Goal: Download file/media

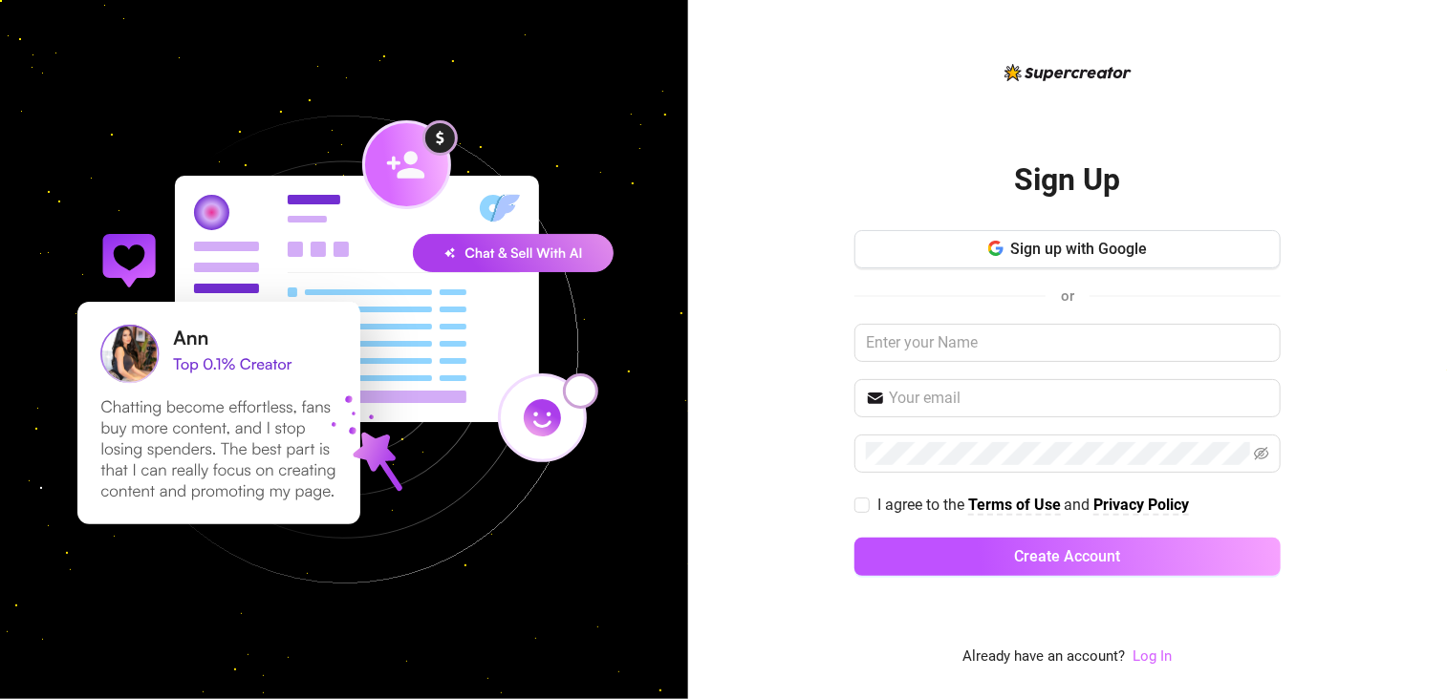
click at [1152, 656] on link "Log In" at bounding box center [1152, 656] width 39 height 17
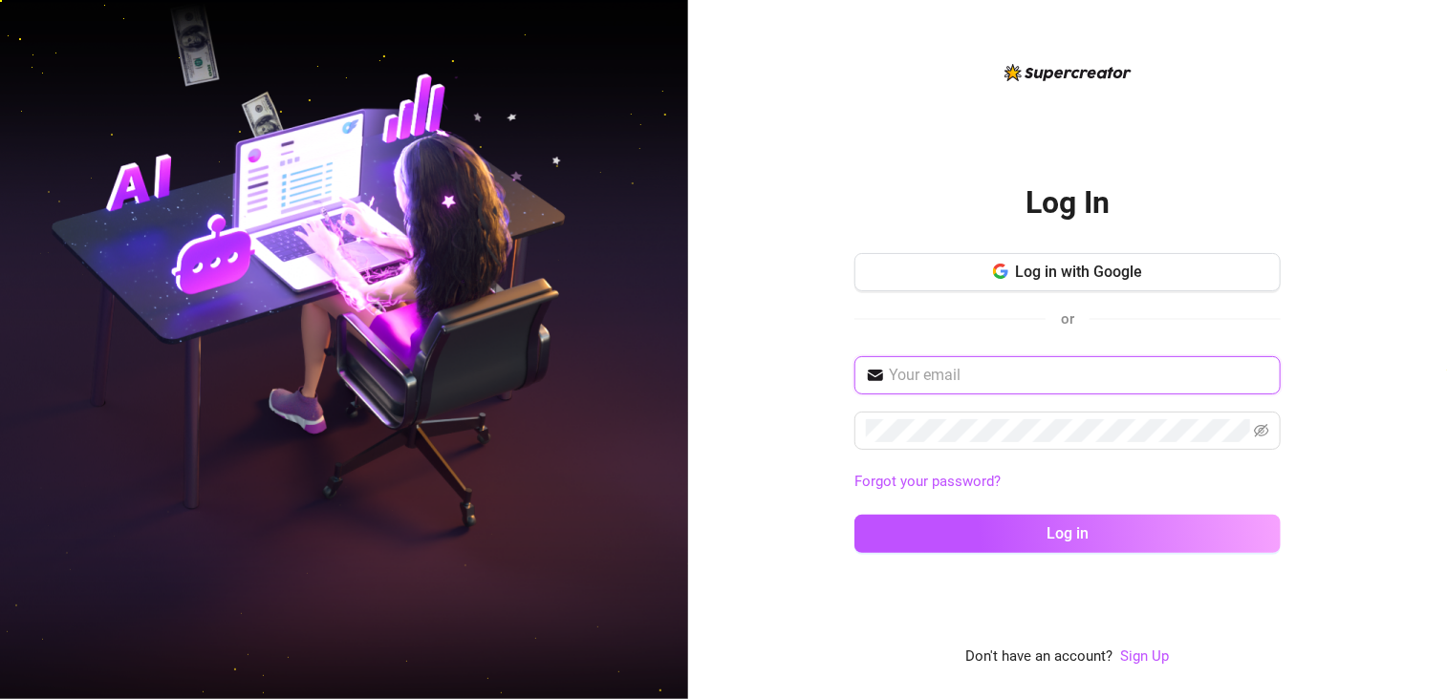
click at [1002, 375] on input "text" at bounding box center [1079, 375] width 380 height 23
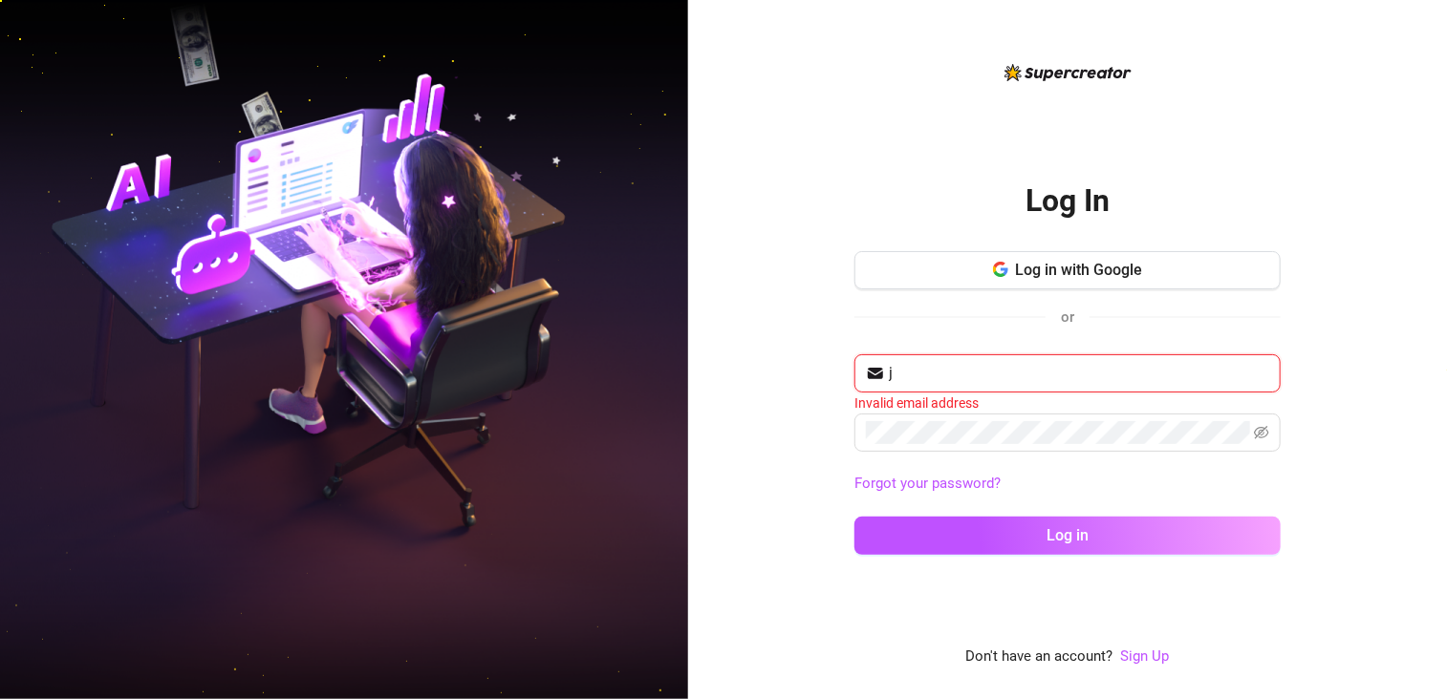
type input "[EMAIL_ADDRESS][DOMAIN_NAME]"
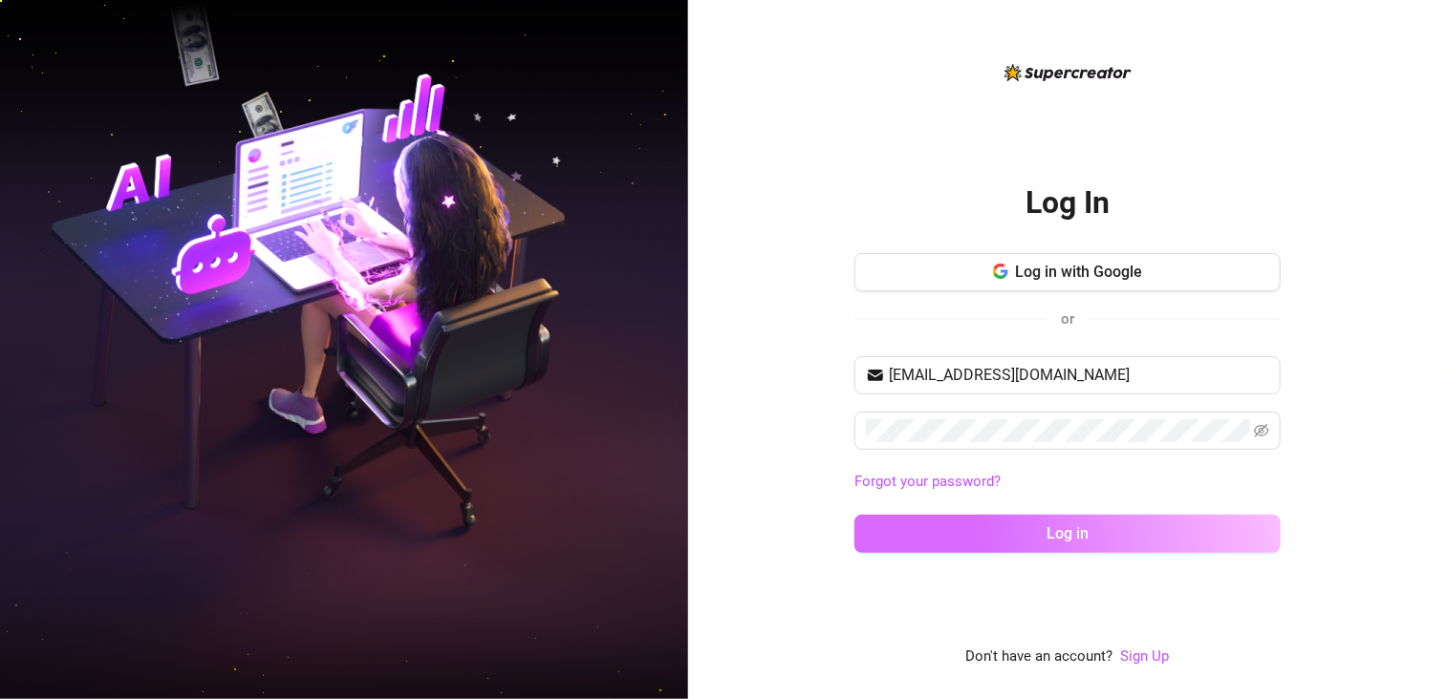
click at [1032, 538] on button "Log in" at bounding box center [1067, 534] width 426 height 38
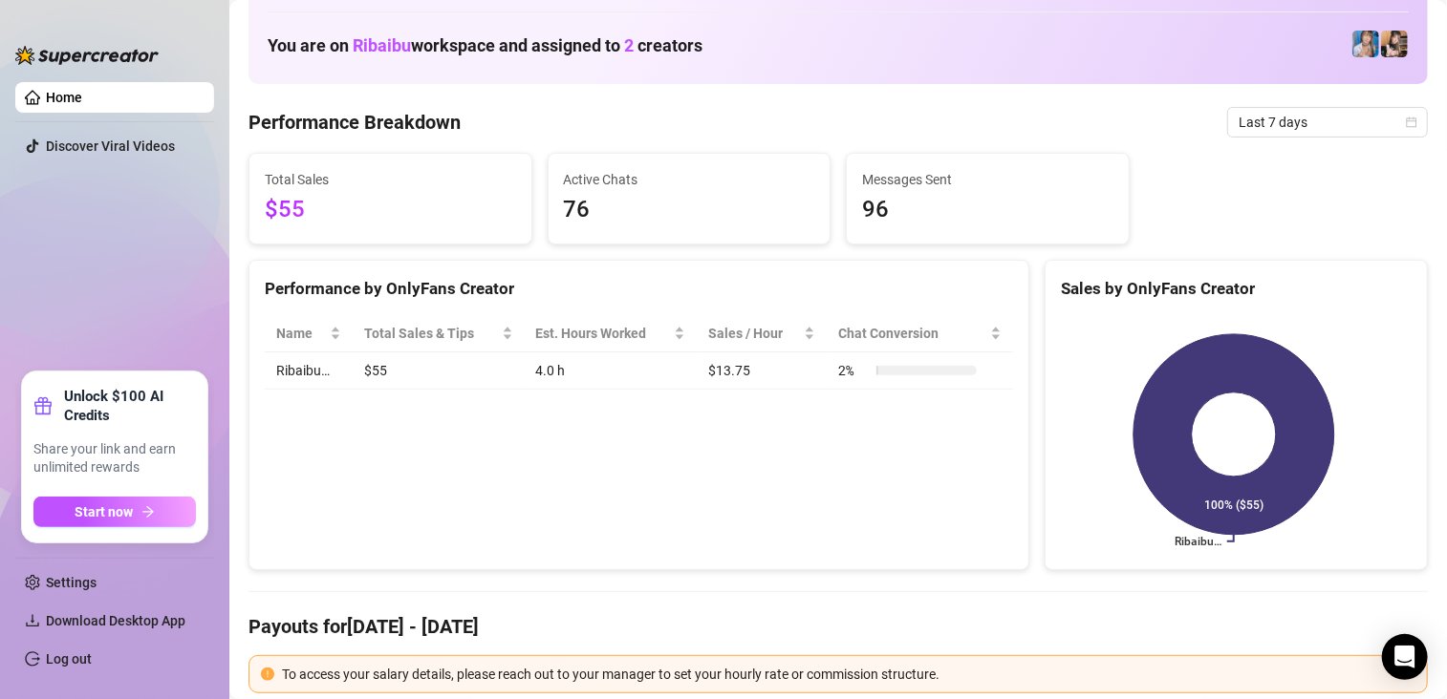
scroll to position [96, 0]
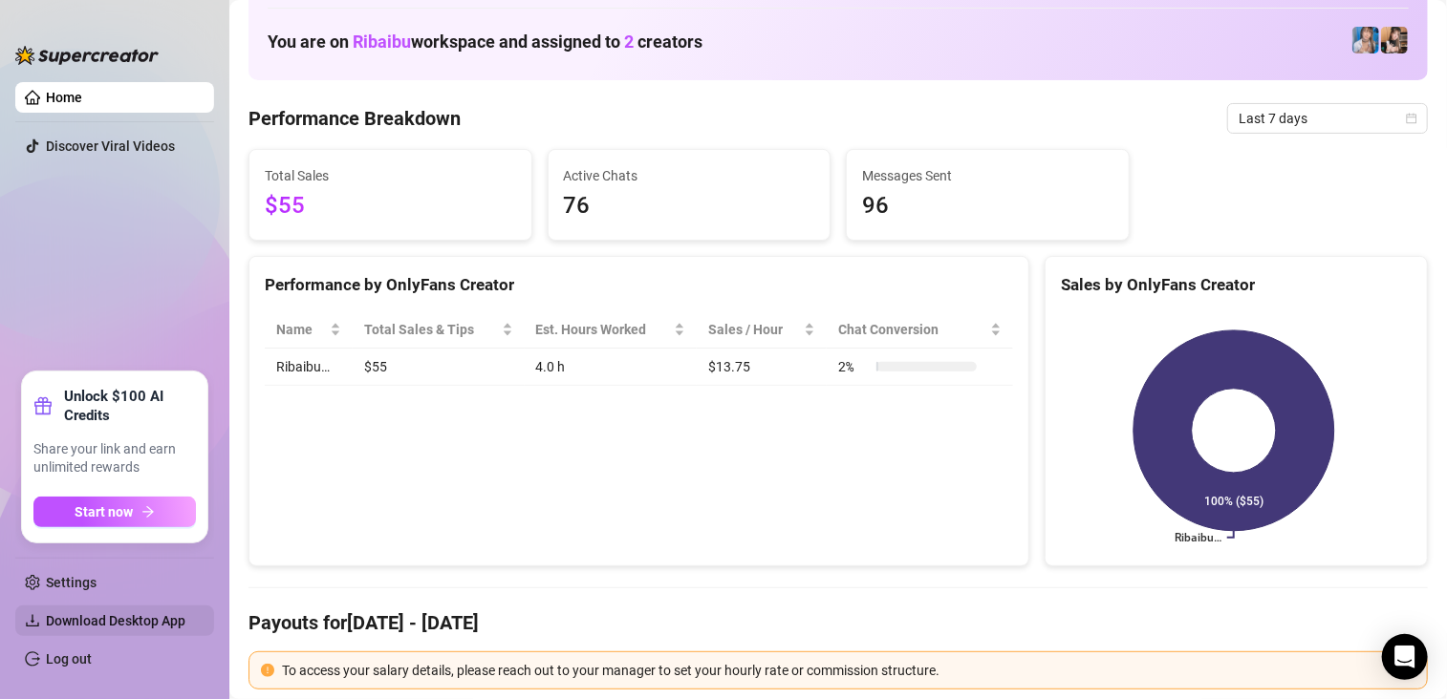
click at [174, 626] on span "Download Desktop App" at bounding box center [115, 620] width 139 height 15
